Goal: Task Accomplishment & Management: Use online tool/utility

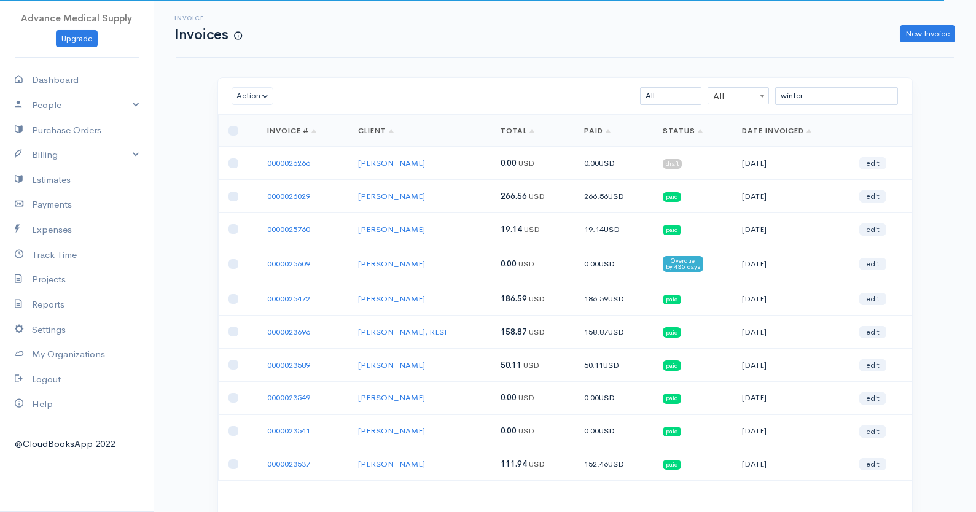
type input "winter"
click at [879, 163] on link "edit" at bounding box center [873, 163] width 27 height 12
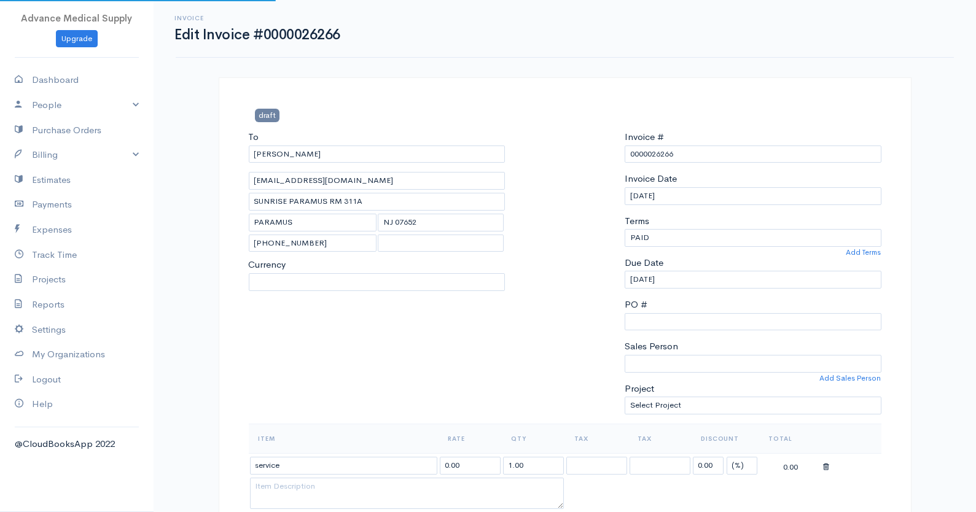
select select "[GEOGRAPHIC_DATA]"
select select "USD"
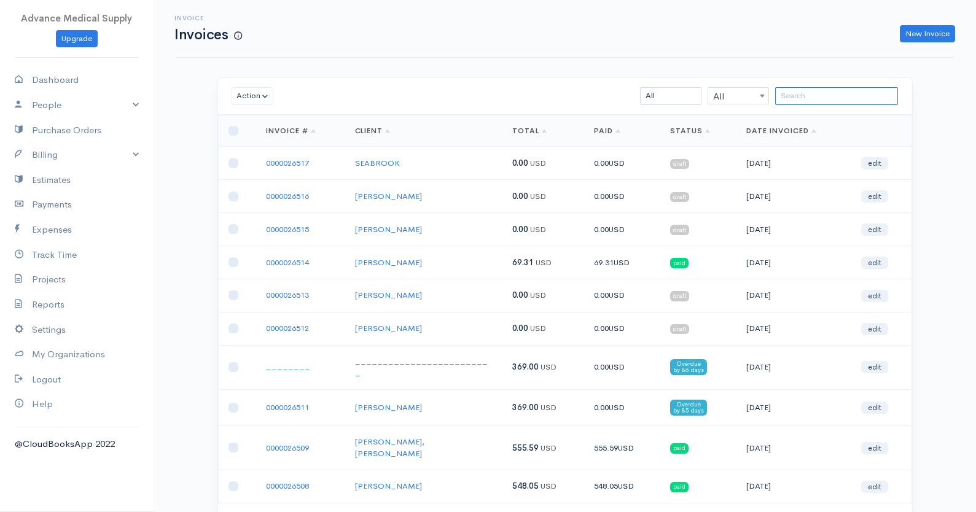
click at [854, 101] on input "search" at bounding box center [836, 96] width 123 height 18
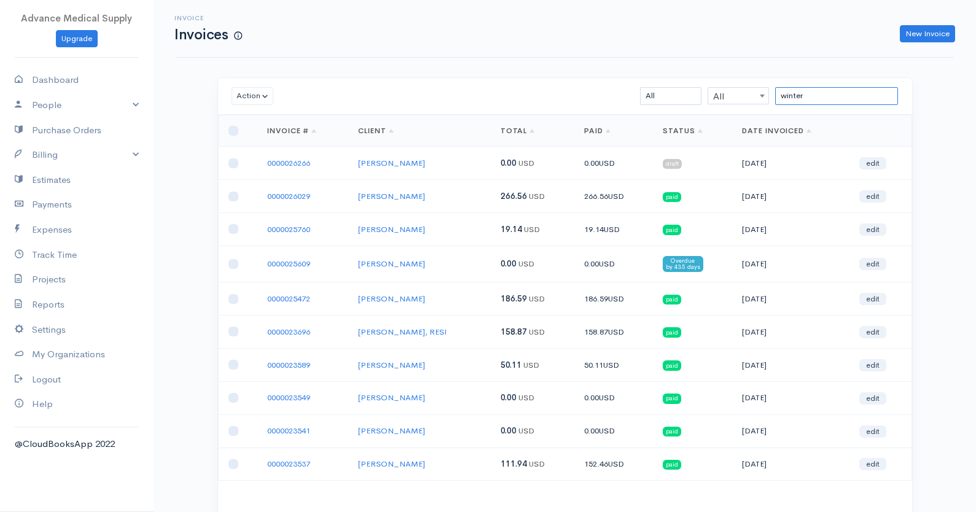
type input "winter"
click at [399, 198] on link "[PERSON_NAME]" at bounding box center [391, 196] width 67 height 10
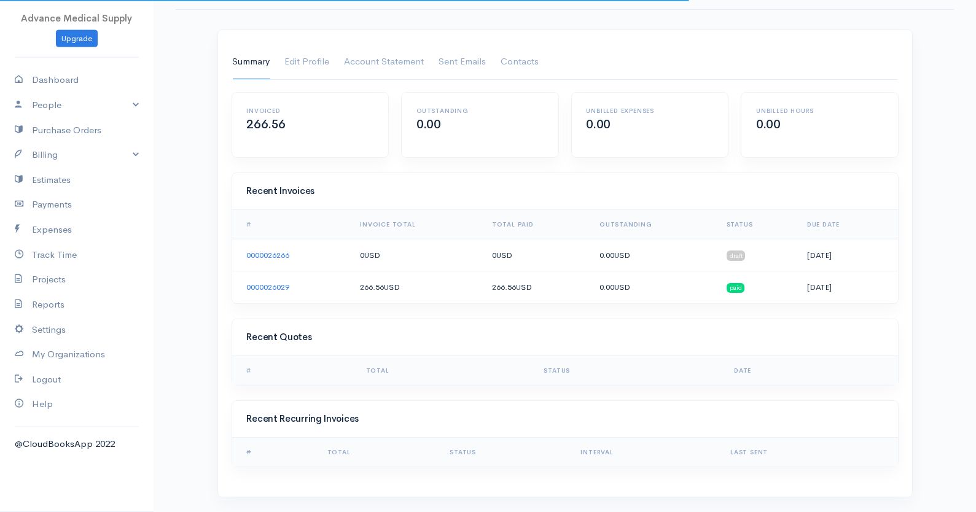
scroll to position [49, 0]
click at [269, 286] on link "0000026029" at bounding box center [268, 287] width 43 height 10
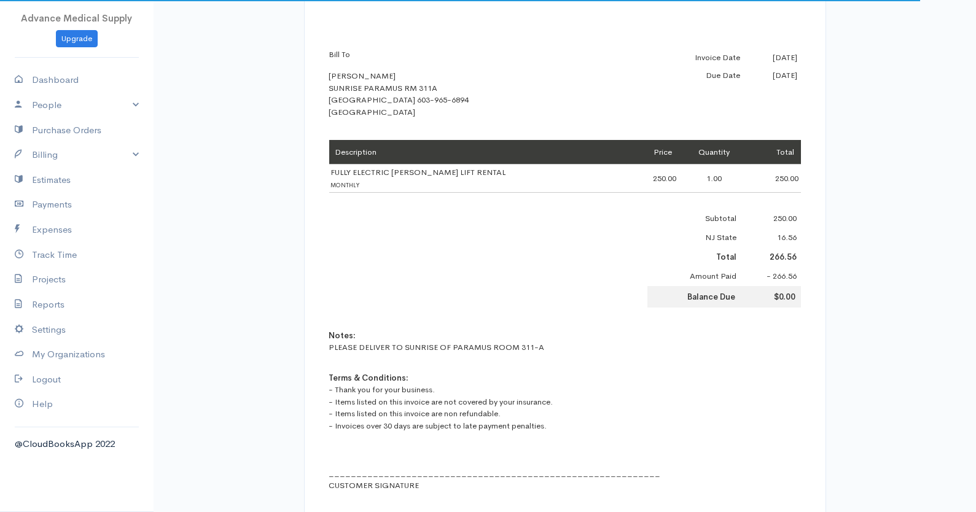
scroll to position [131, 0]
